Goal: Task Accomplishment & Management: Complete application form

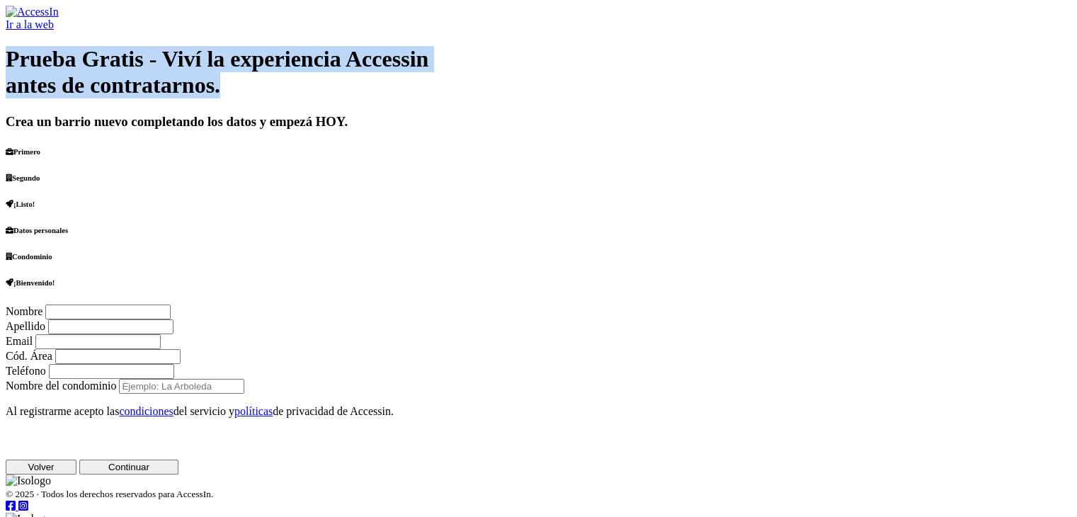
drag, startPoint x: 595, startPoint y: 77, endPoint x: 1004, endPoint y: 113, distance: 410.2
click at [1004, 98] on h1 "Prueba Gratis - Viví la experiencia Accessin antes de contratarnos." at bounding box center [539, 72] width 1066 height 52
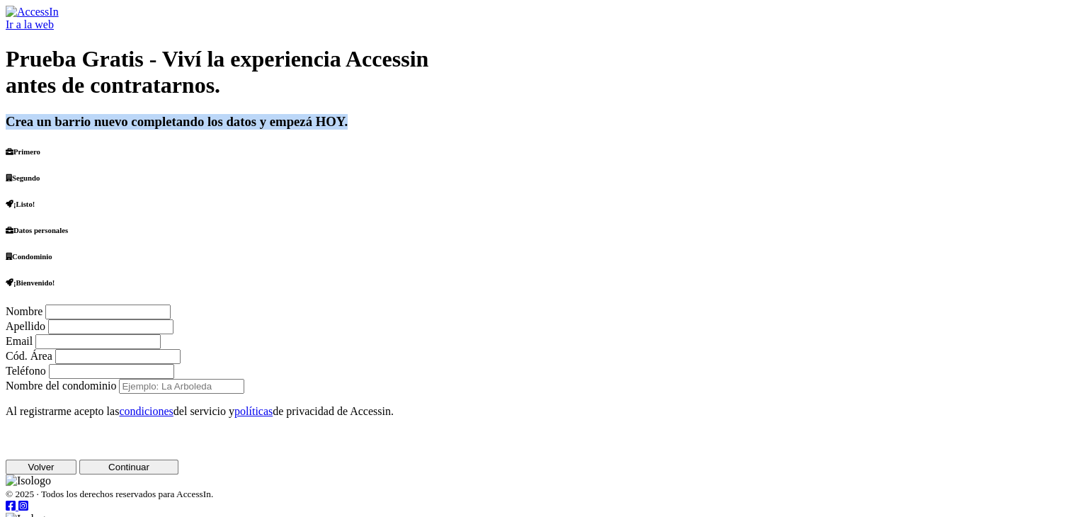
drag, startPoint x: 969, startPoint y: 130, endPoint x: 612, endPoint y: 135, distance: 357.0
click at [612, 130] on h3 "Crea un barrio nuevo completando los datos y empezá HOY." at bounding box center [539, 122] width 1066 height 16
copy h3 "Crea un barrio nuevo completando los datos y empezá HOY."
